Goal: Check status: Check status

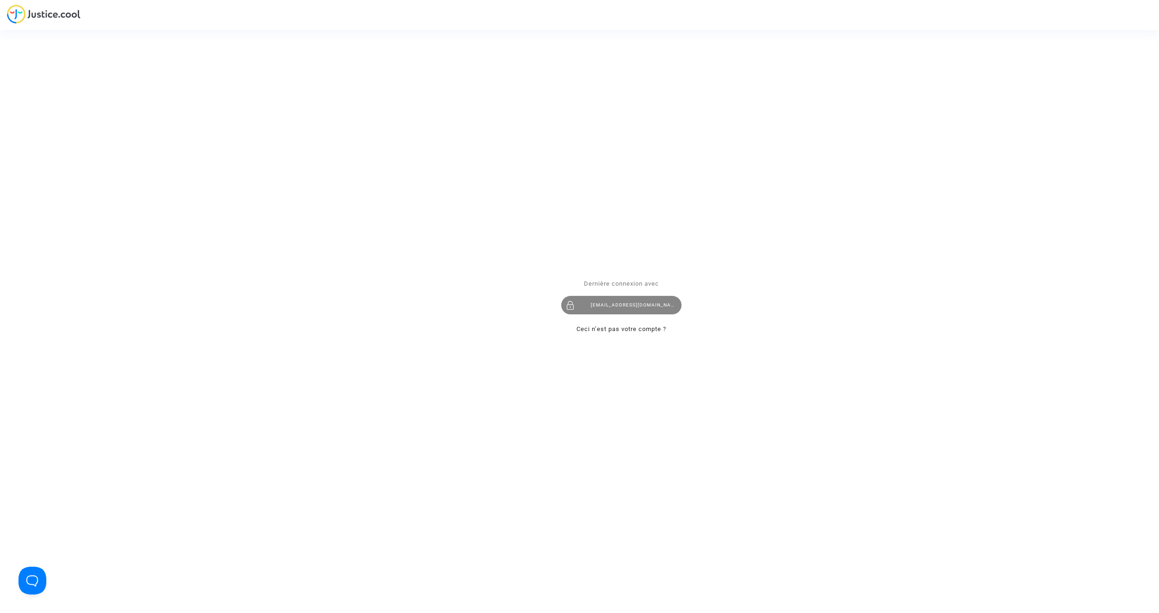
click at [642, 303] on div "[EMAIL_ADDRESS][DOMAIN_NAME]" at bounding box center [621, 305] width 120 height 19
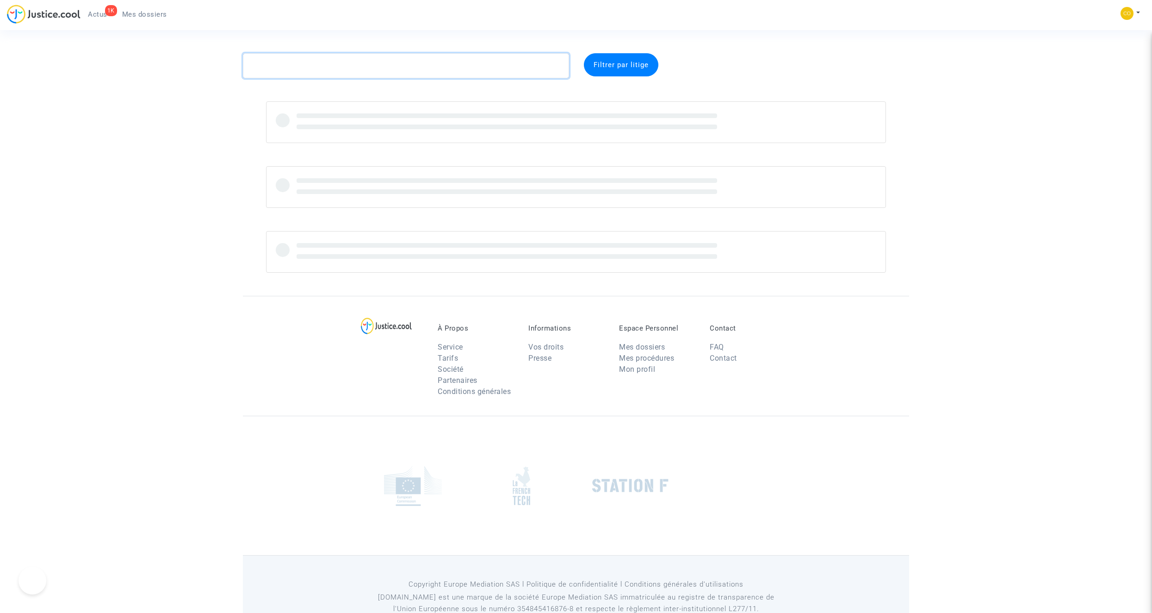
click at [363, 70] on textarea at bounding box center [406, 65] width 326 height 25
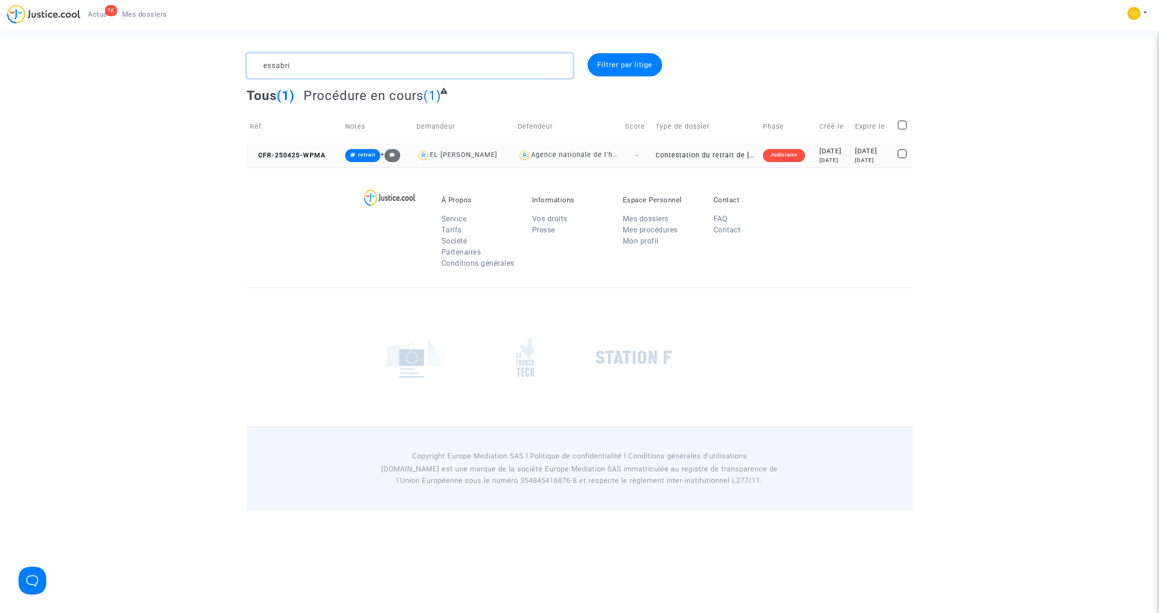
type textarea "essabri"
click at [694, 156] on td "Contestation du retrait de [PERSON_NAME] par l'ANAH (mandataire)" at bounding box center [706, 155] width 107 height 25
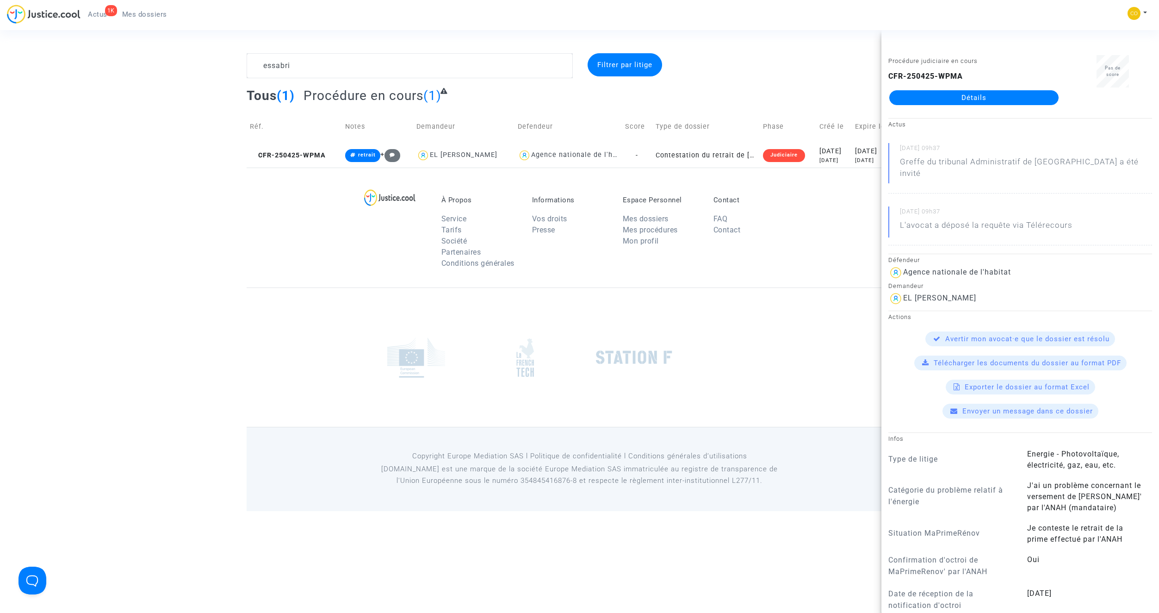
click at [971, 98] on link "Détails" at bounding box center [974, 97] width 169 height 15
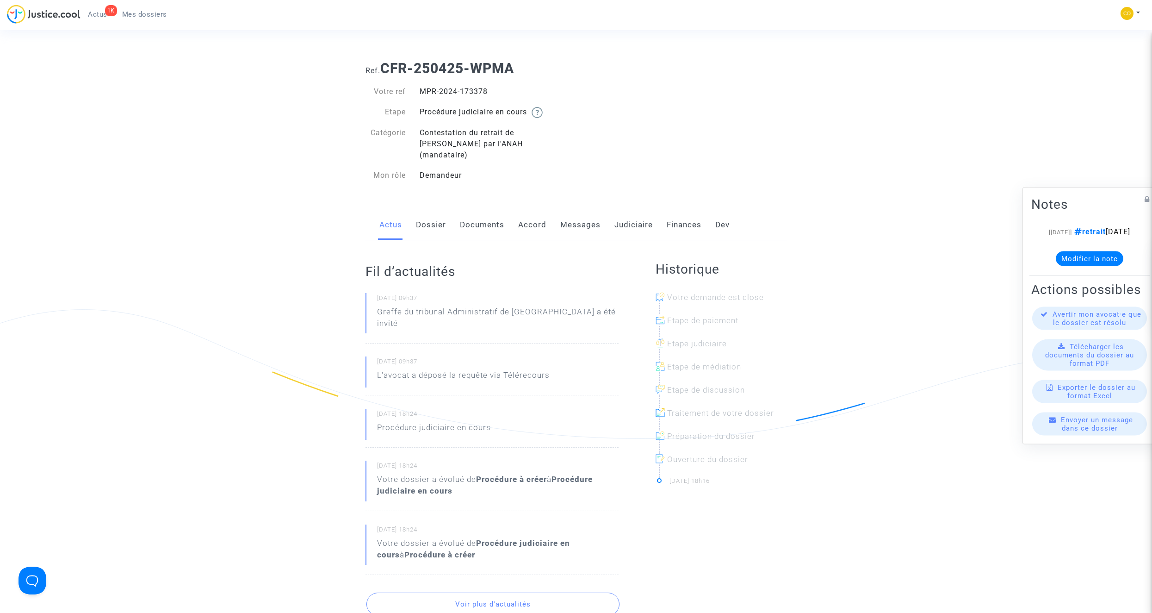
click at [477, 215] on link "Documents" at bounding box center [482, 225] width 44 height 31
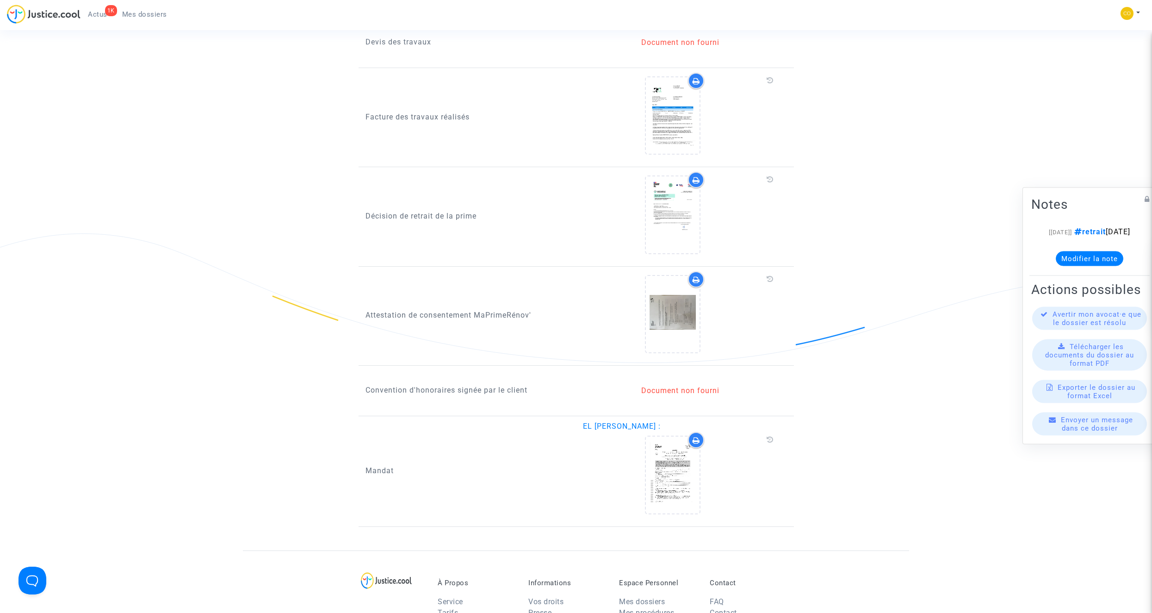
scroll to position [787, 0]
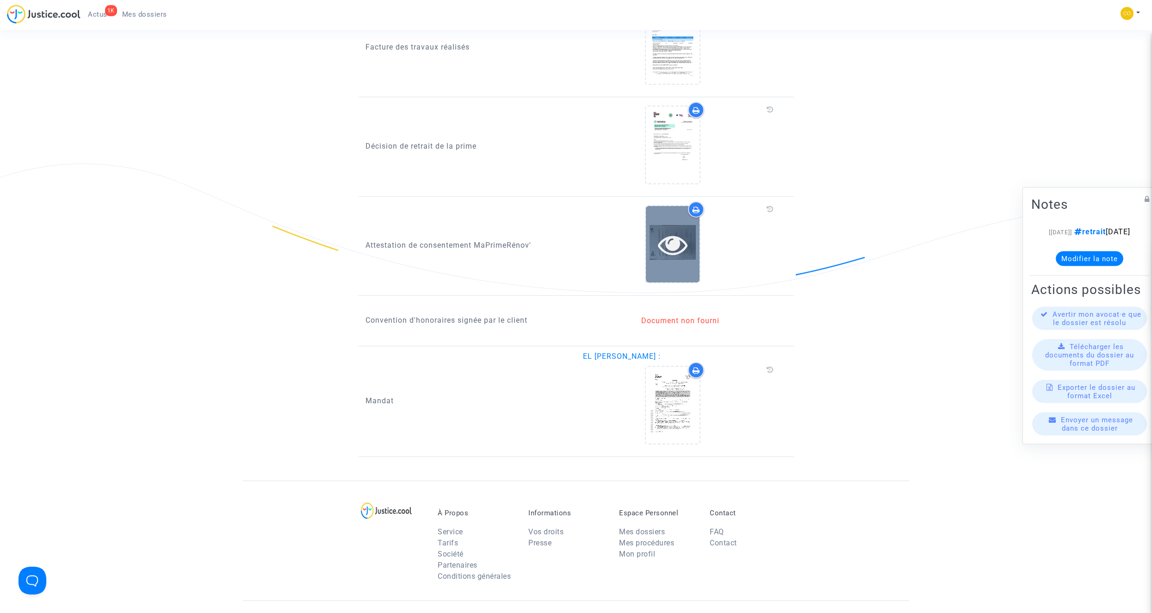
click at [673, 232] on icon at bounding box center [673, 245] width 30 height 30
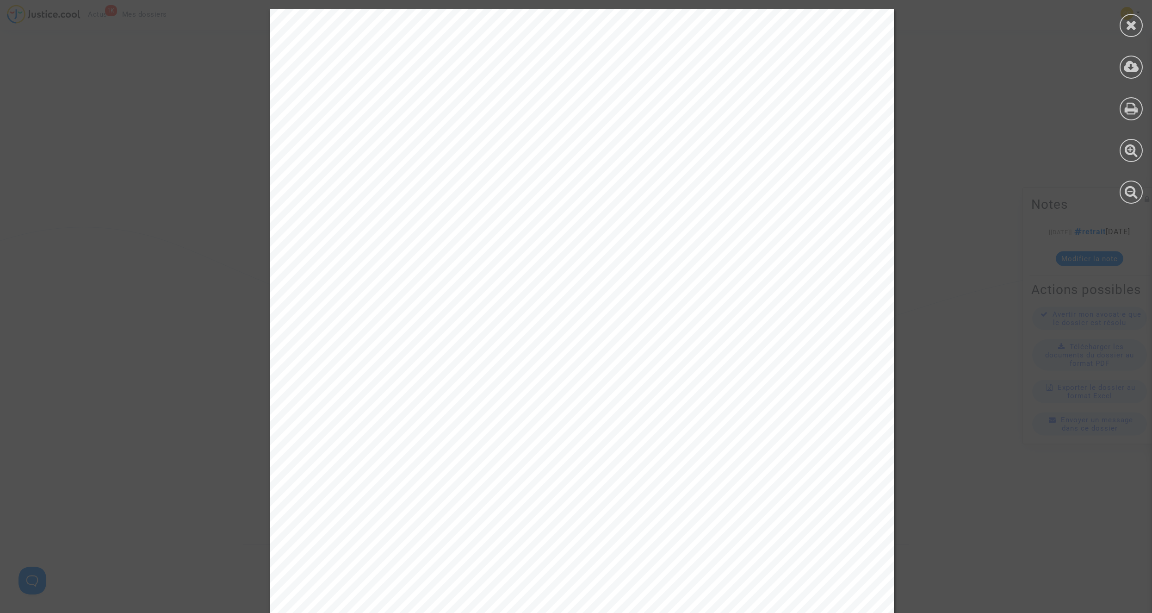
scroll to position [555, 0]
